Goal: Task Accomplishment & Management: Use online tool/utility

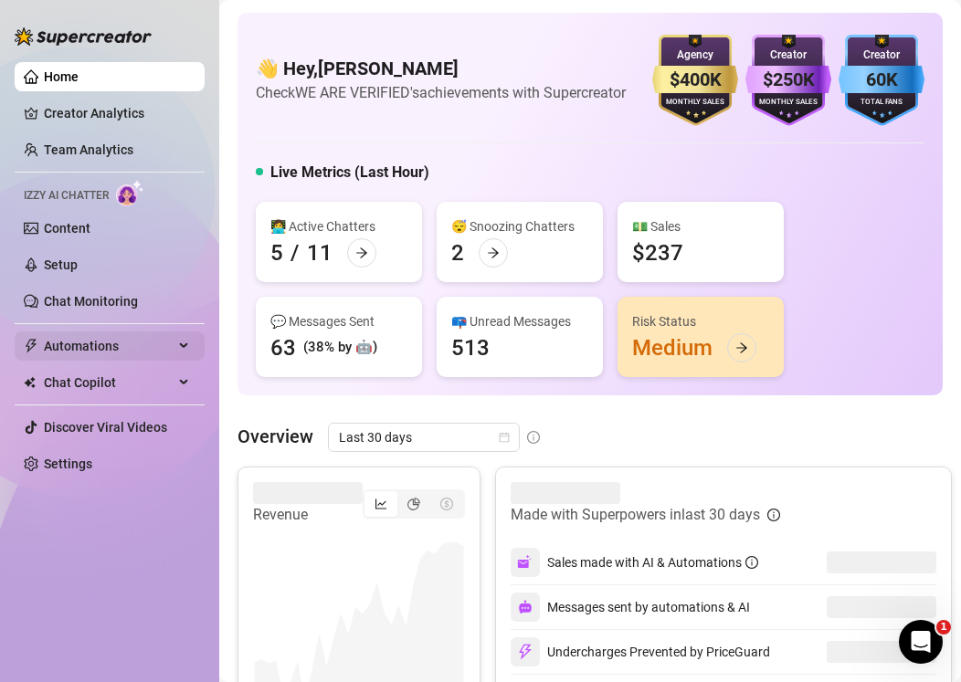
click at [102, 346] on span "Automations" at bounding box center [109, 346] width 130 height 29
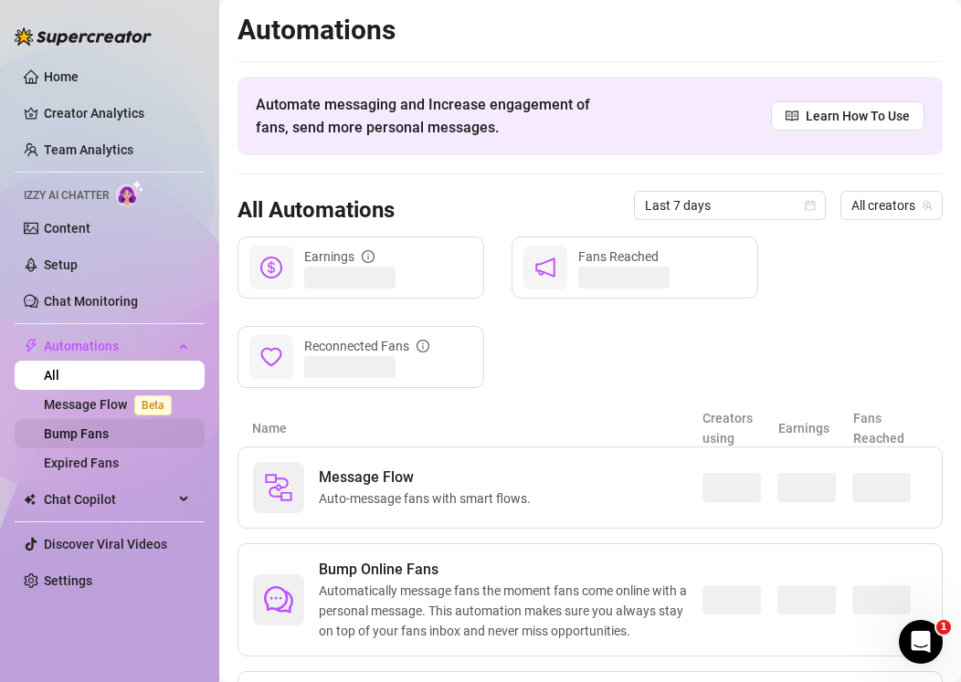
click at [109, 441] on link "Bump Fans" at bounding box center [76, 434] width 65 height 15
